Goal: Information Seeking & Learning: Check status

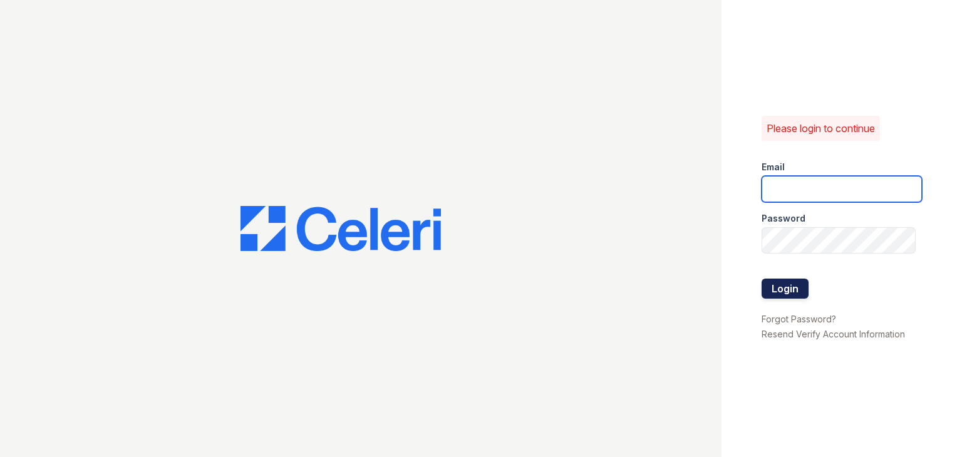
type input "[EMAIL_ADDRESS][DOMAIN_NAME]"
click at [789, 284] on button "Login" at bounding box center [785, 289] width 47 height 20
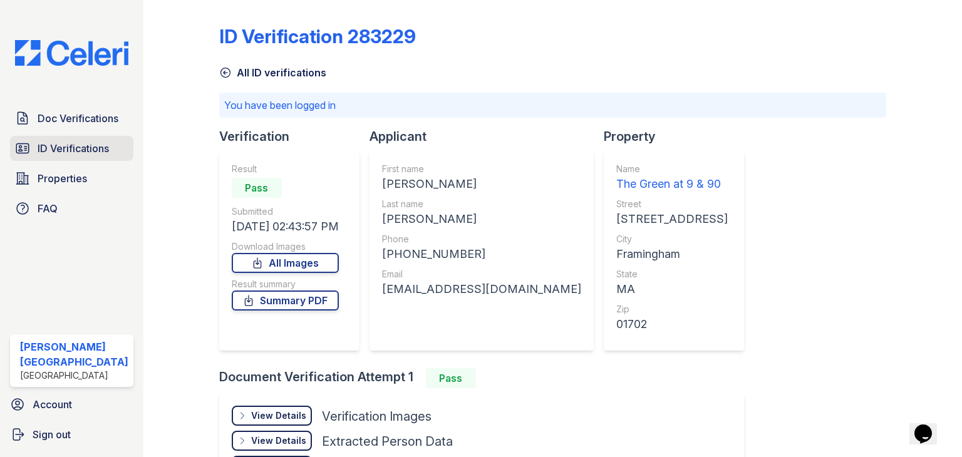
click at [54, 151] on span "ID Verifications" at bounding box center [73, 148] width 71 height 15
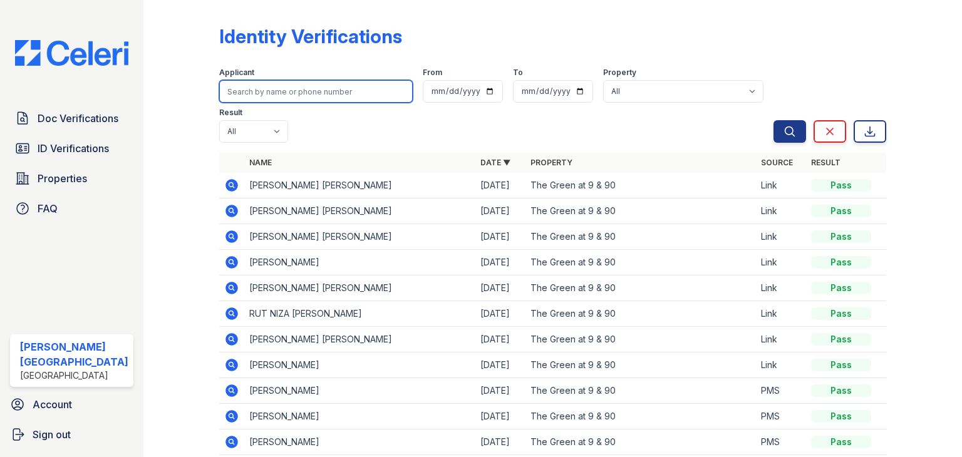
click at [257, 95] on input "search" at bounding box center [316, 91] width 194 height 23
type input "clarck"
click at [774, 120] on button "Search" at bounding box center [790, 131] width 33 height 23
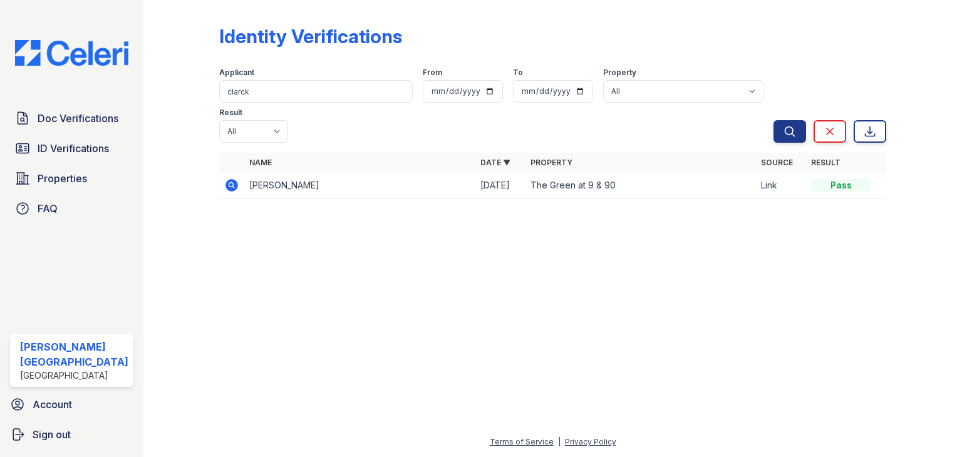
click at [226, 179] on icon at bounding box center [232, 185] width 13 height 13
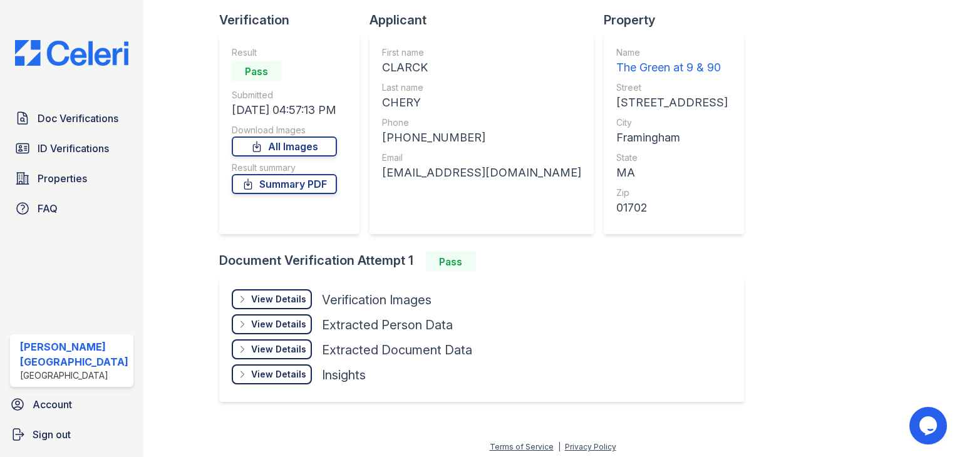
scroll to position [85, 0]
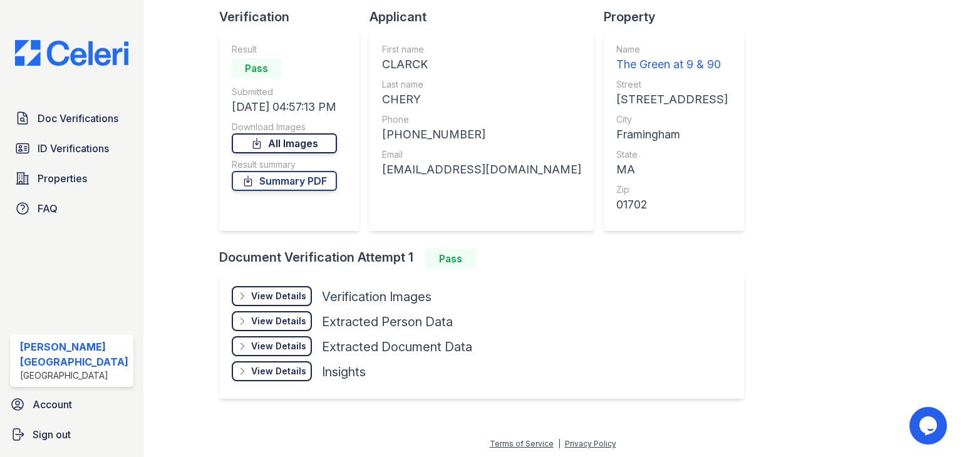
click at [296, 147] on link "All Images" at bounding box center [284, 143] width 105 height 20
click at [84, 148] on span "ID Verifications" at bounding box center [73, 148] width 71 height 15
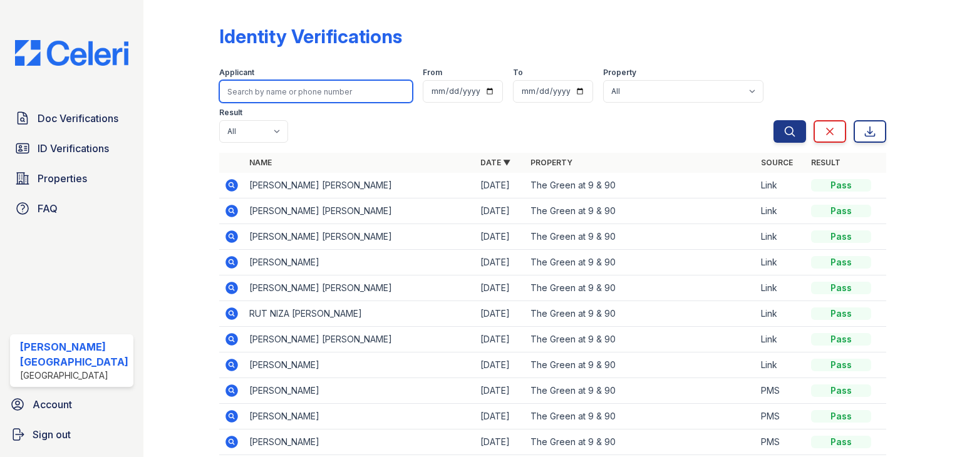
click at [280, 93] on input "search" at bounding box center [316, 91] width 194 height 23
type input "marc"
click at [774, 120] on button "Search" at bounding box center [790, 131] width 33 height 23
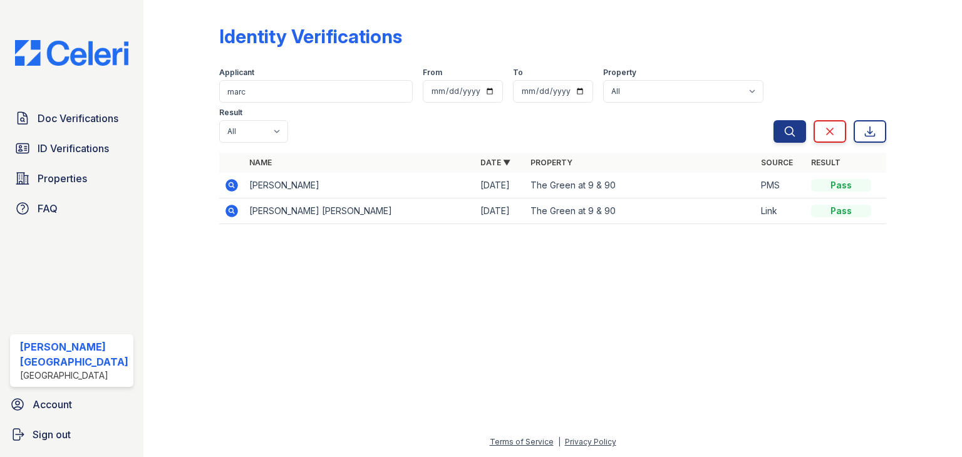
click at [227, 204] on icon at bounding box center [231, 211] width 15 height 15
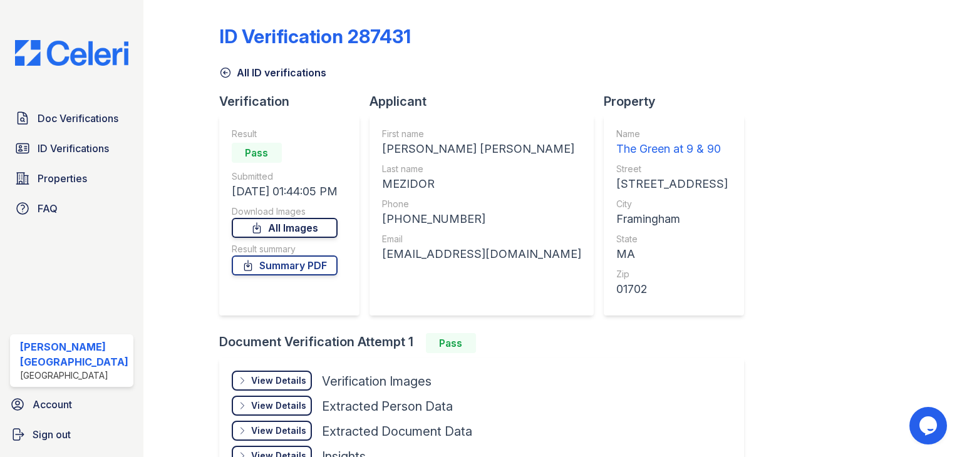
click at [306, 229] on link "All Images" at bounding box center [285, 228] width 106 height 20
